Goal: Task Accomplishment & Management: Manage account settings

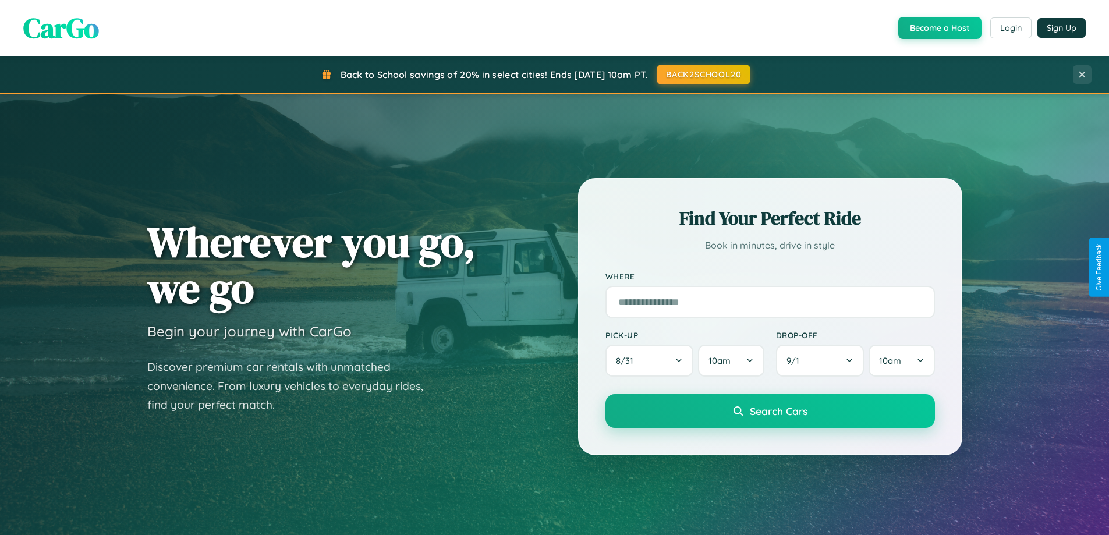
scroll to position [502, 0]
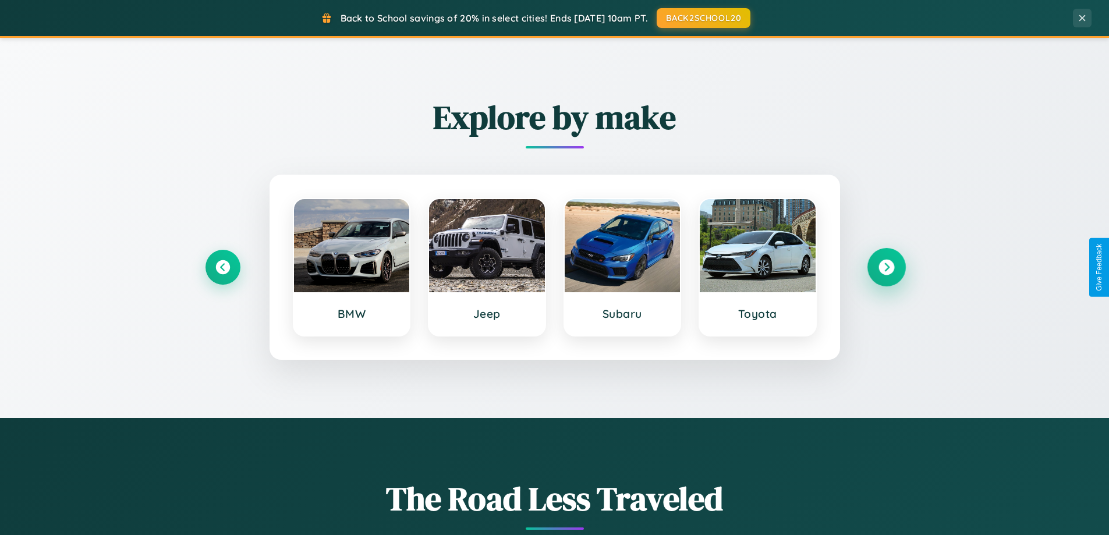
click at [886, 267] on icon at bounding box center [887, 268] width 16 height 16
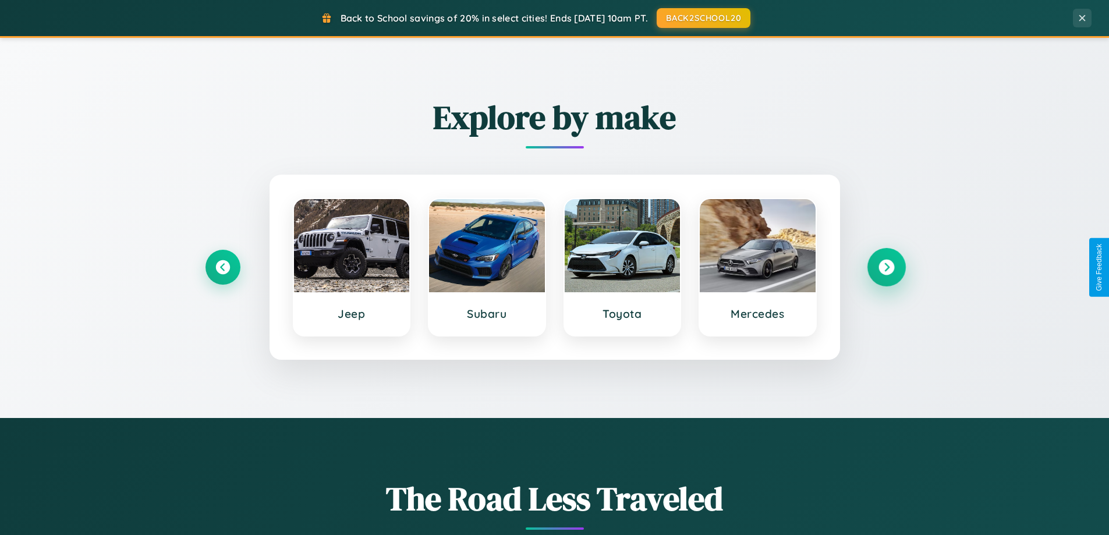
click at [886, 267] on icon at bounding box center [887, 268] width 16 height 16
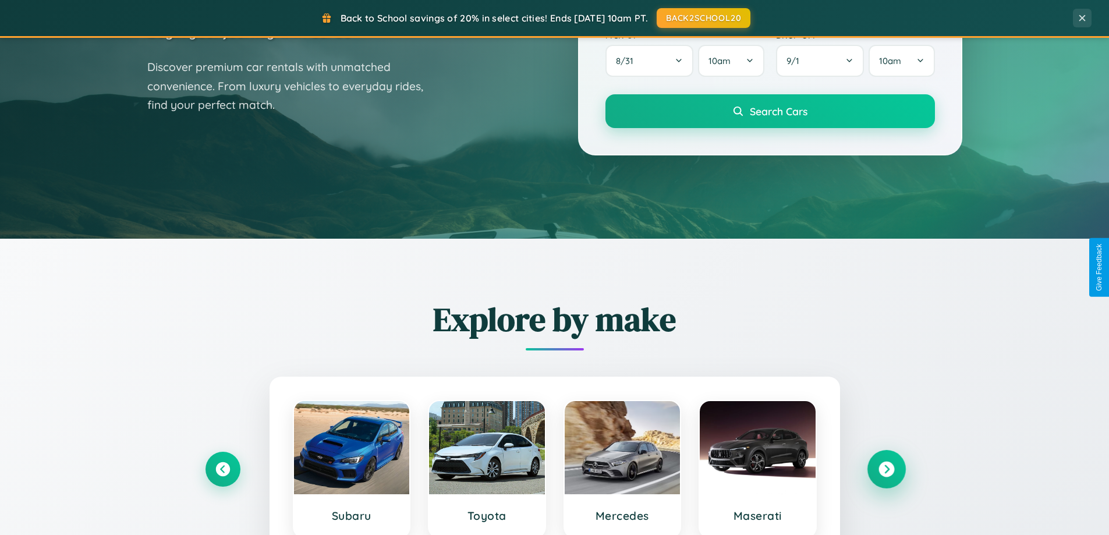
scroll to position [0, 0]
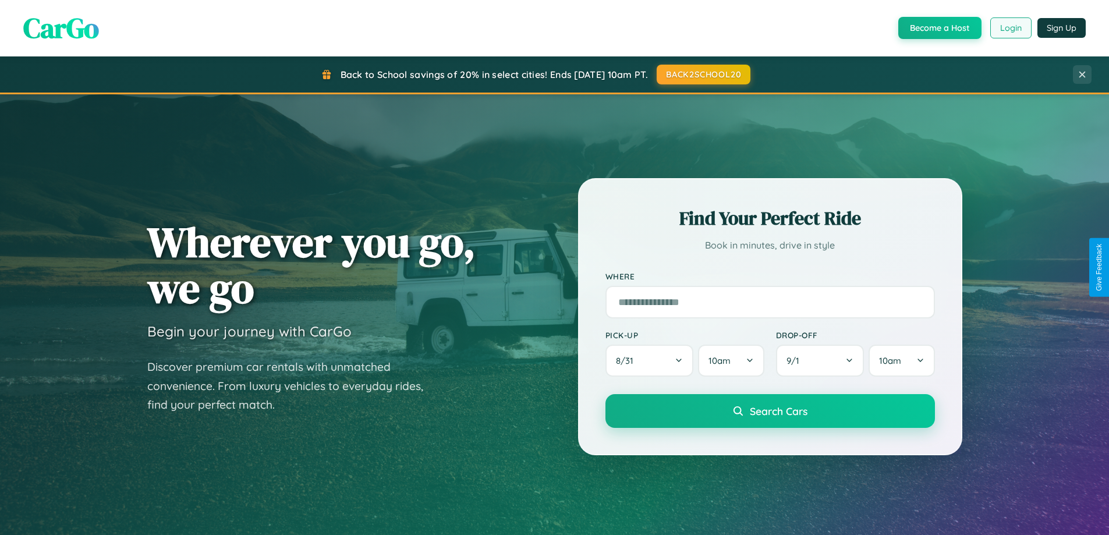
click at [1010, 28] on button "Login" at bounding box center [1011, 27] width 41 height 21
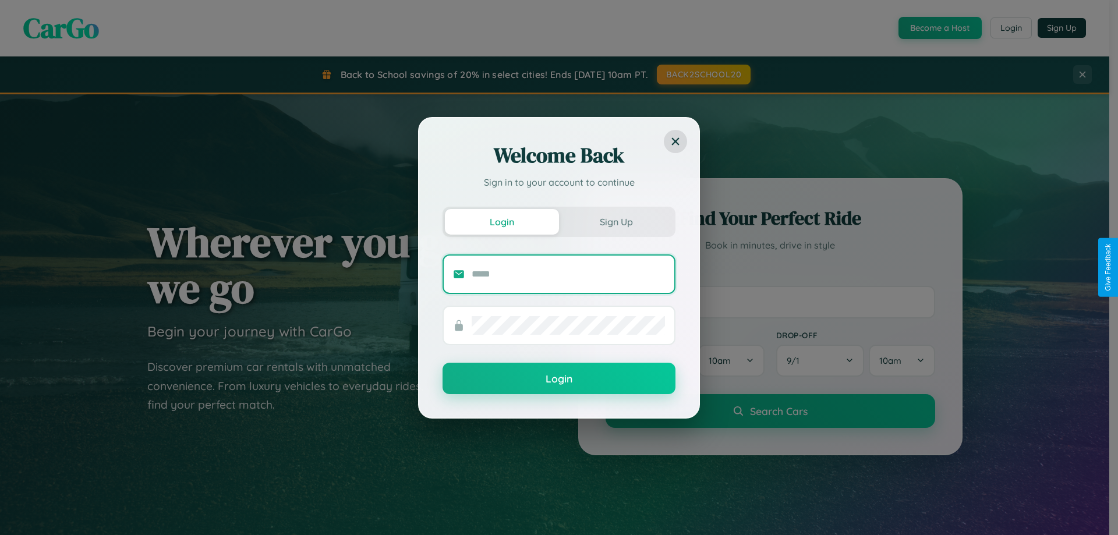
click at [568, 274] on input "text" at bounding box center [568, 274] width 193 height 19
type input "**********"
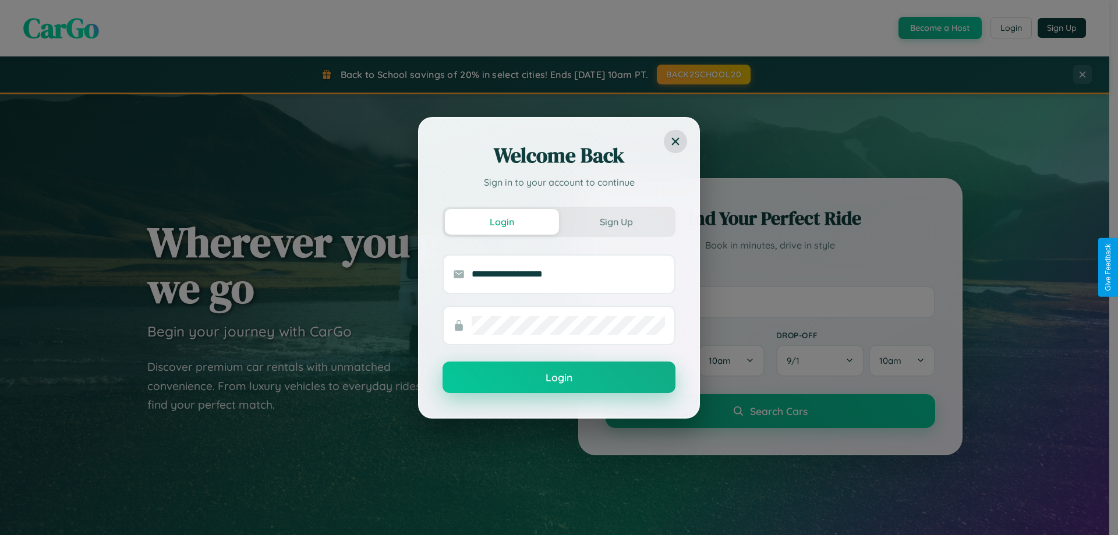
click at [559, 378] on button "Login" at bounding box center [559, 377] width 233 height 31
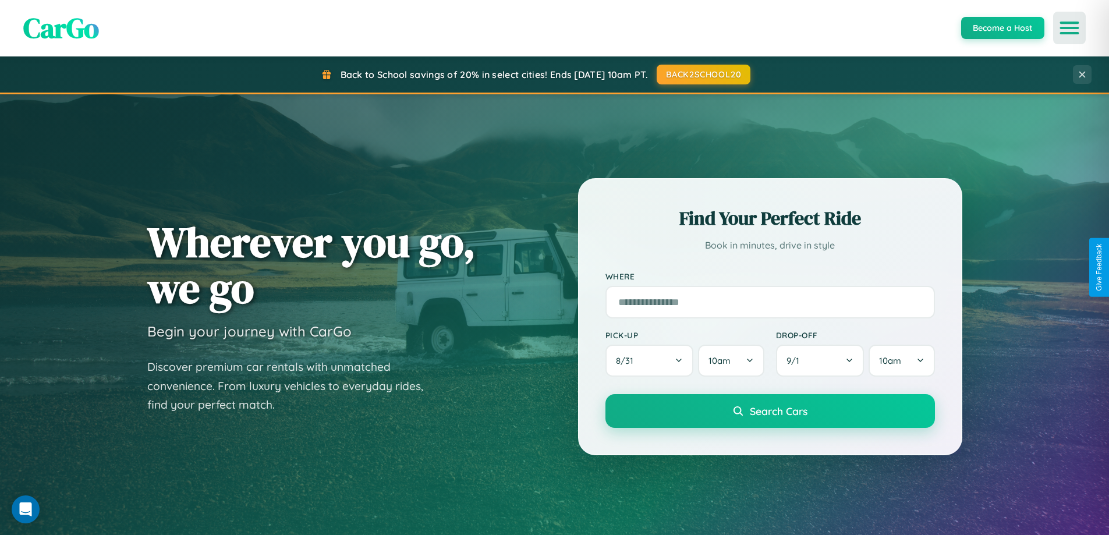
click at [1070, 28] on icon "Open menu" at bounding box center [1070, 28] width 17 height 10
